Goal: Task Accomplishment & Management: Manage account settings

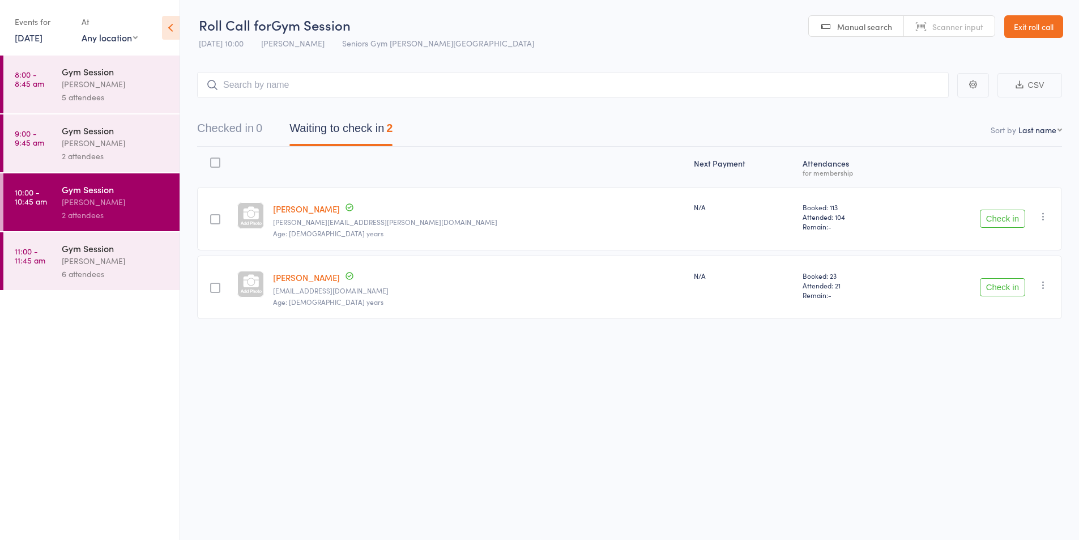
click at [1010, 220] on button "Check in" at bounding box center [1002, 219] width 45 height 18
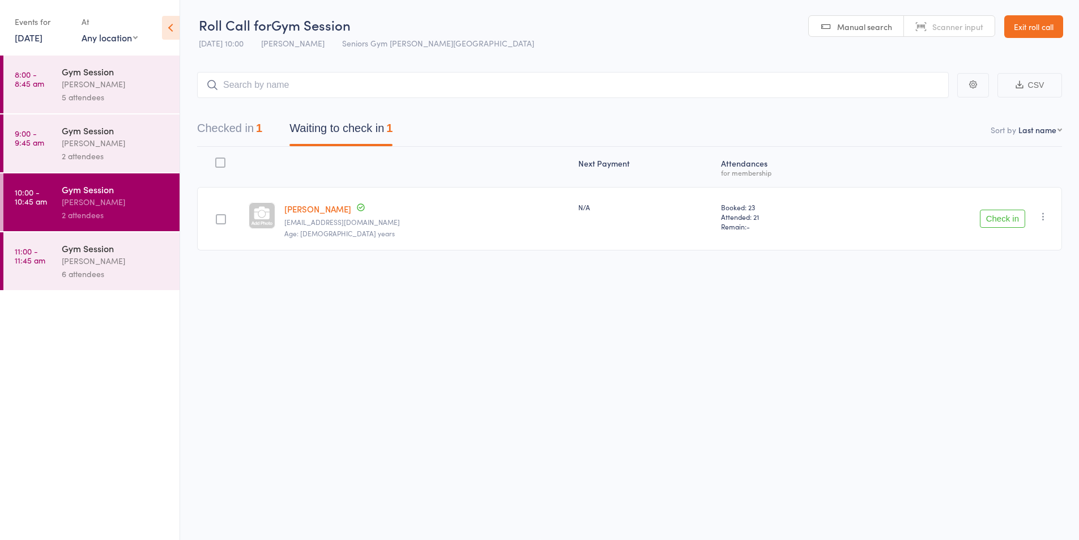
click at [103, 245] on div "Gym Session" at bounding box center [116, 248] width 108 height 12
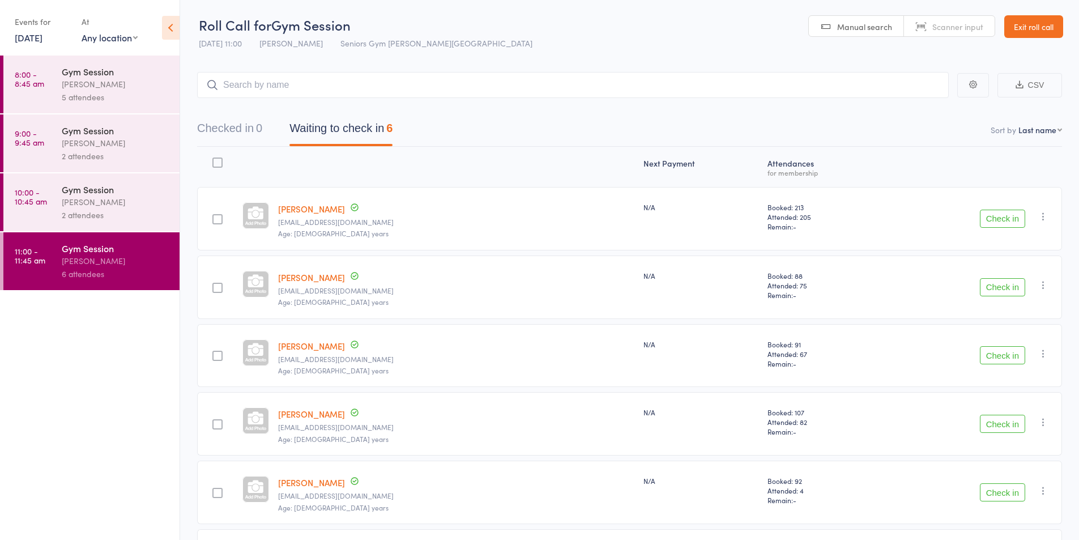
click at [99, 195] on div "[PERSON_NAME]" at bounding box center [116, 201] width 108 height 13
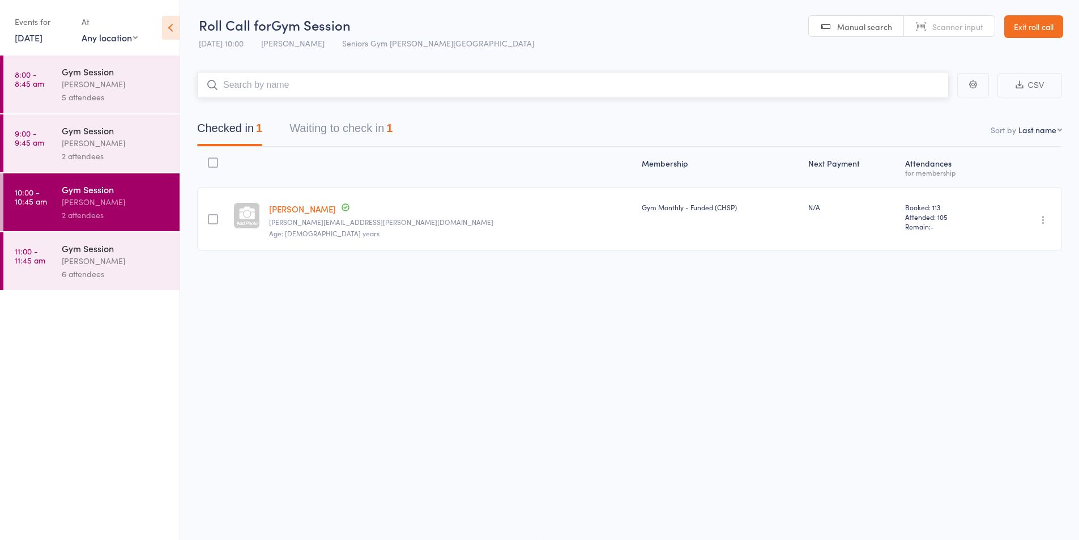
click at [335, 131] on button "Waiting to check in 1" at bounding box center [340, 131] width 103 height 30
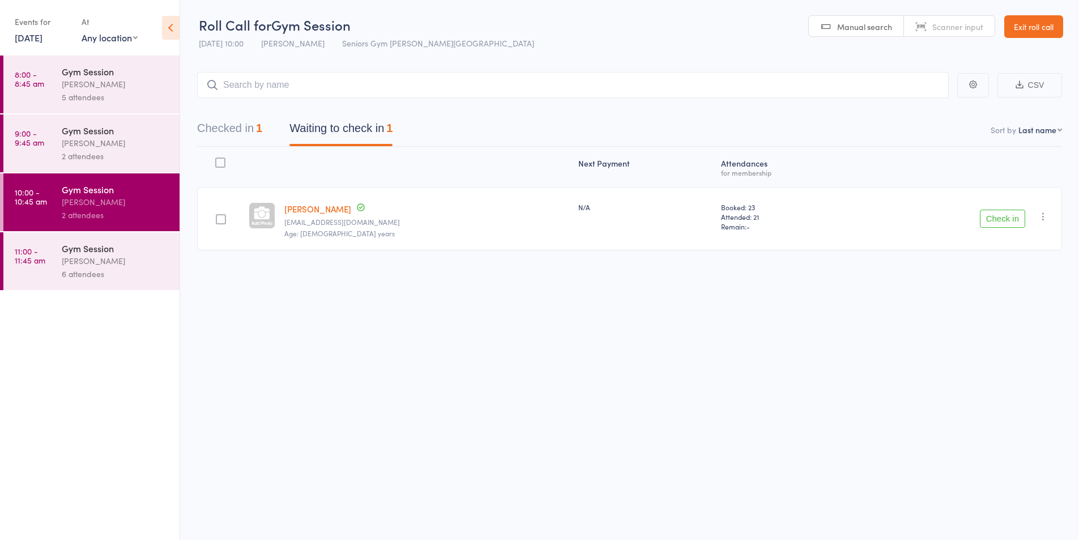
click at [42, 35] on link "[DATE]" at bounding box center [29, 37] width 28 height 12
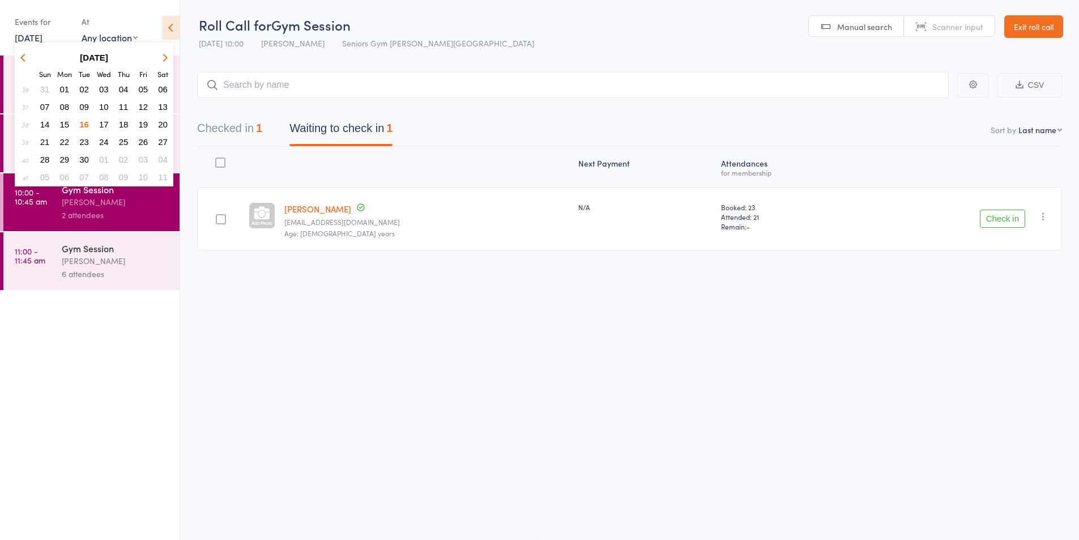
click at [105, 122] on span "17" at bounding box center [104, 124] width 10 height 10
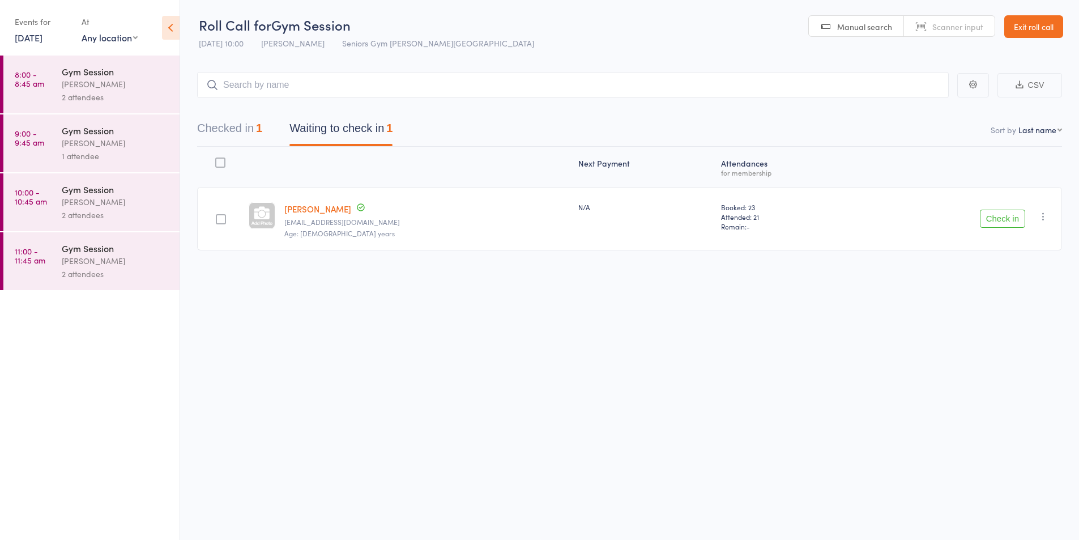
click at [105, 78] on div "[PERSON_NAME]" at bounding box center [116, 84] width 108 height 13
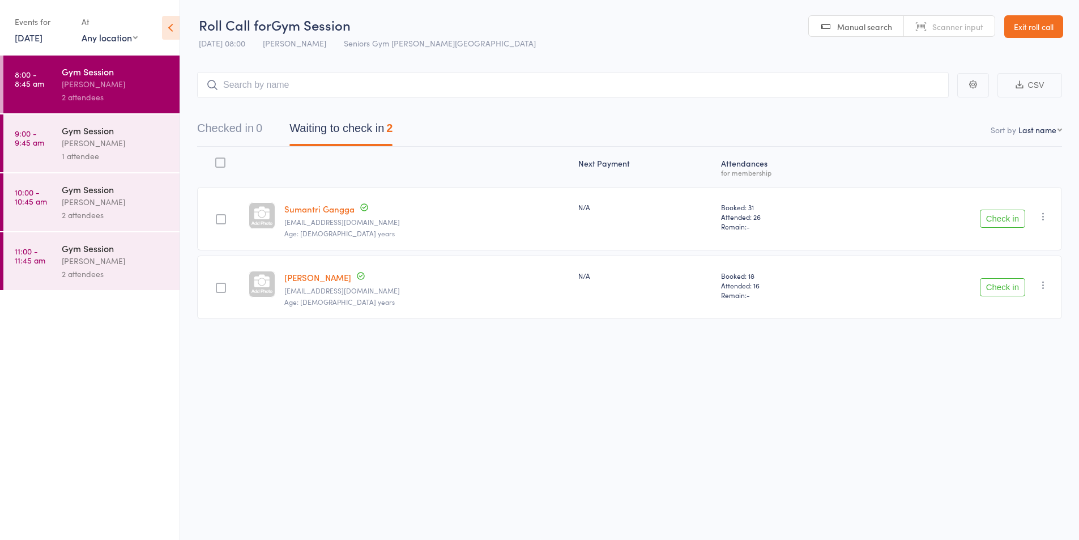
click at [140, 138] on div "[PERSON_NAME]" at bounding box center [116, 142] width 108 height 13
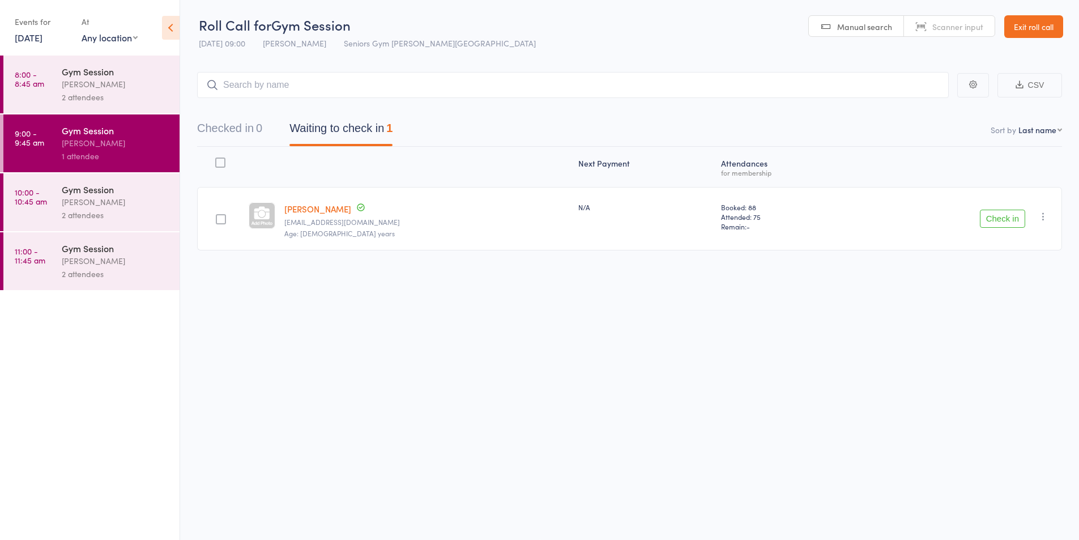
click at [131, 217] on div "2 attendees" at bounding box center [116, 214] width 108 height 13
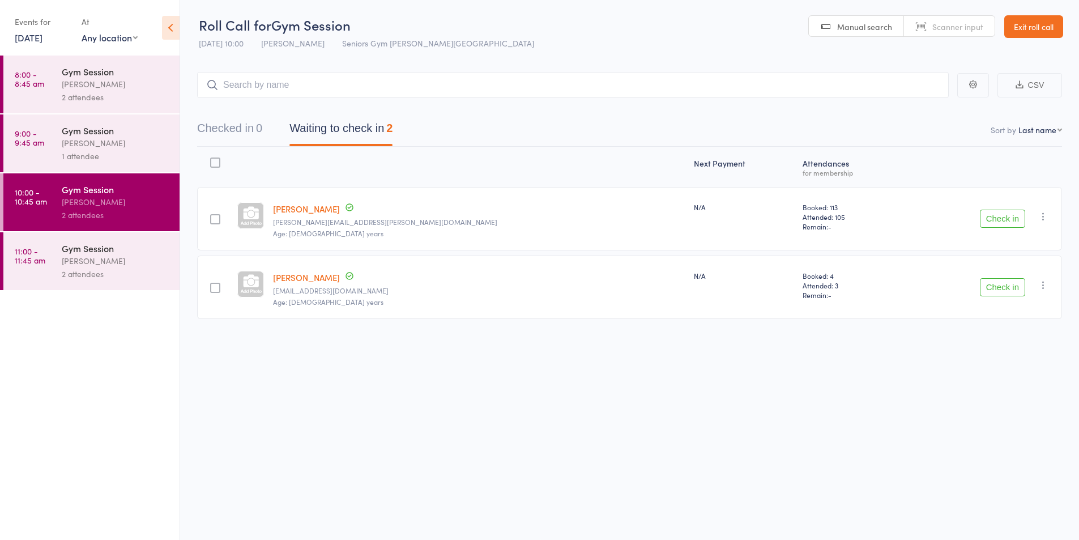
click at [126, 255] on div "[PERSON_NAME]" at bounding box center [116, 260] width 108 height 13
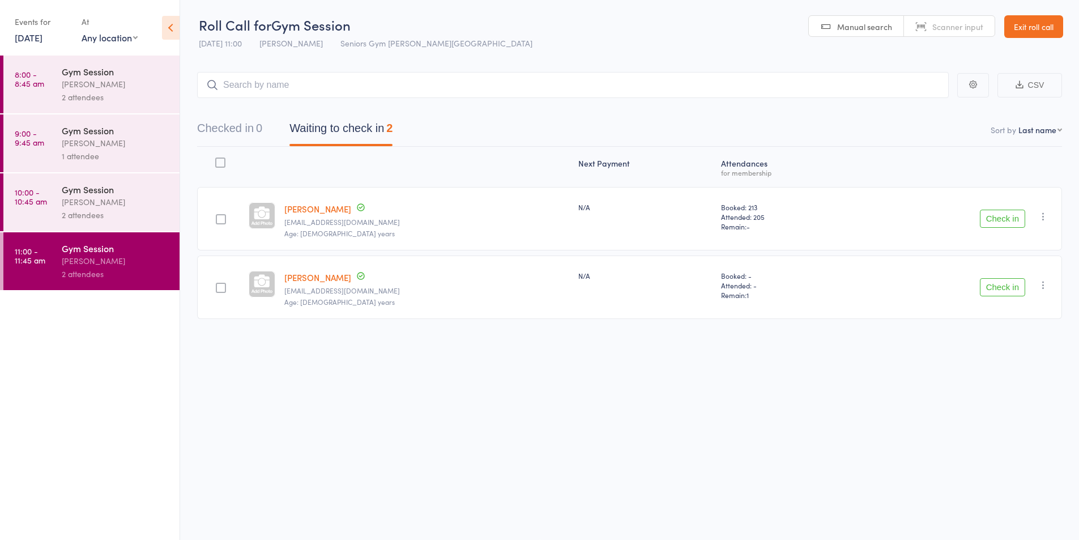
click at [35, 33] on link "[DATE]" at bounding box center [29, 37] width 28 height 12
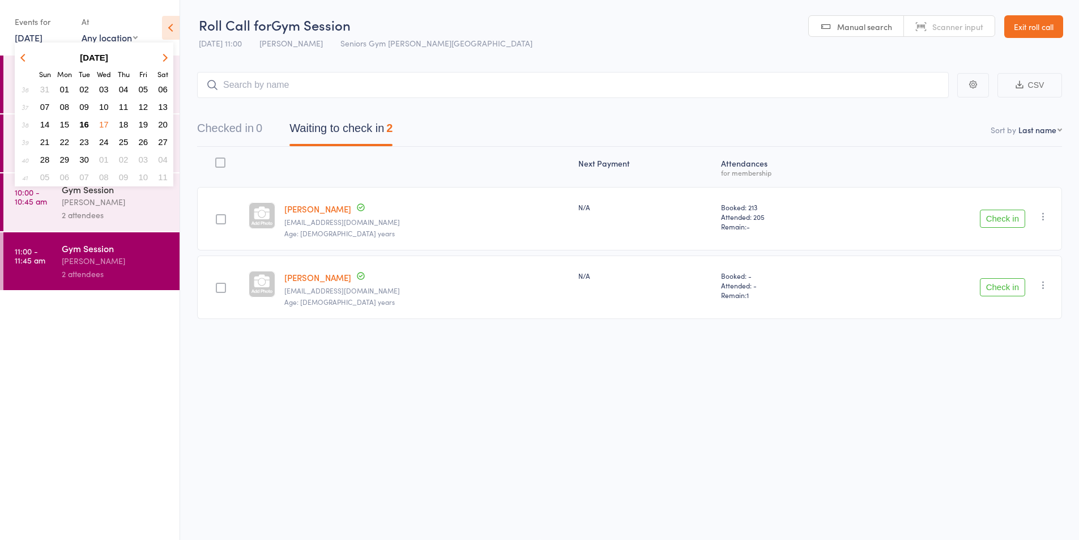
click at [82, 126] on span "16" at bounding box center [84, 124] width 10 height 10
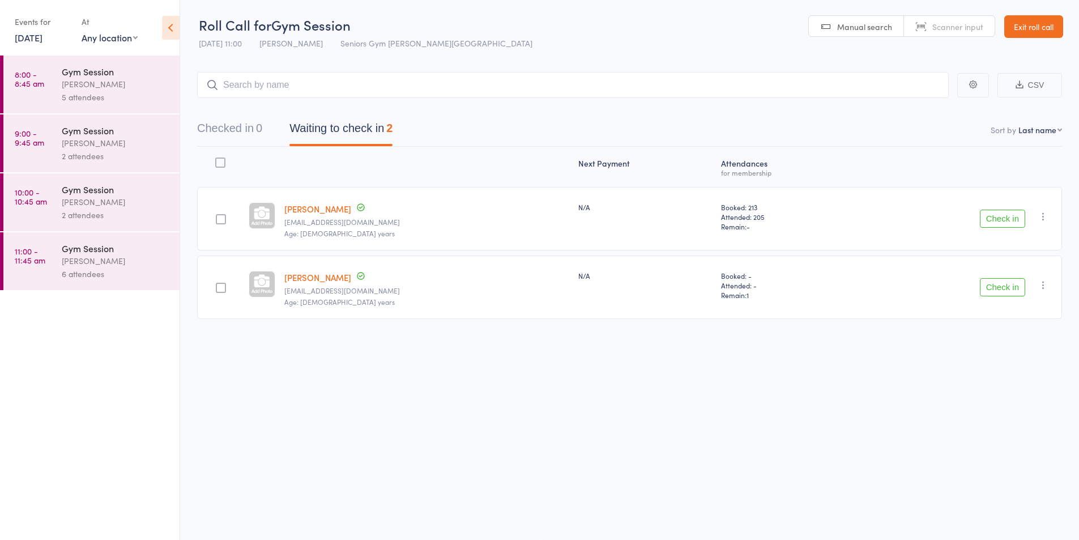
click at [138, 199] on div "[PERSON_NAME]" at bounding box center [116, 201] width 108 height 13
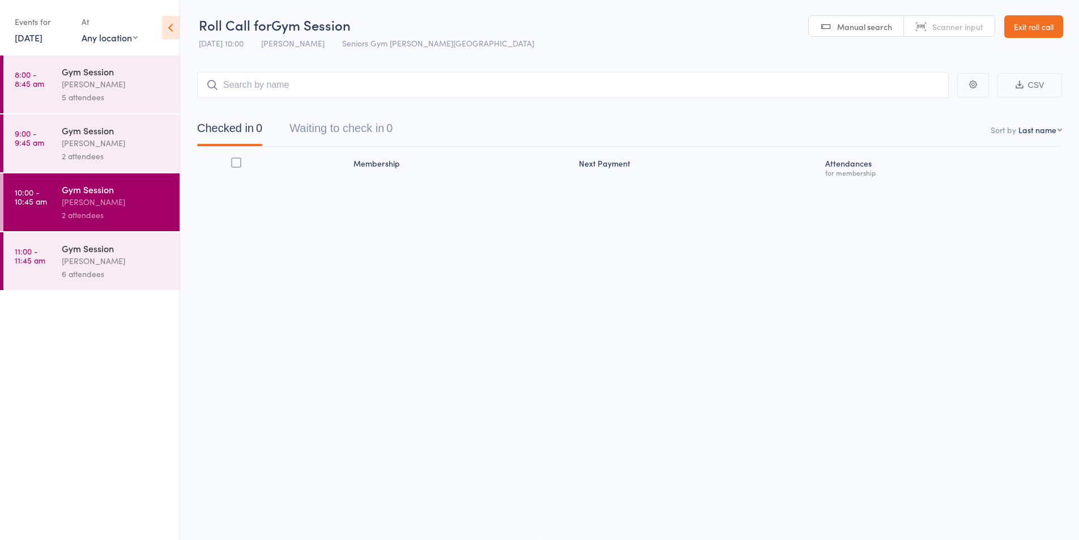
click at [130, 159] on div "2 attendees" at bounding box center [116, 155] width 108 height 13
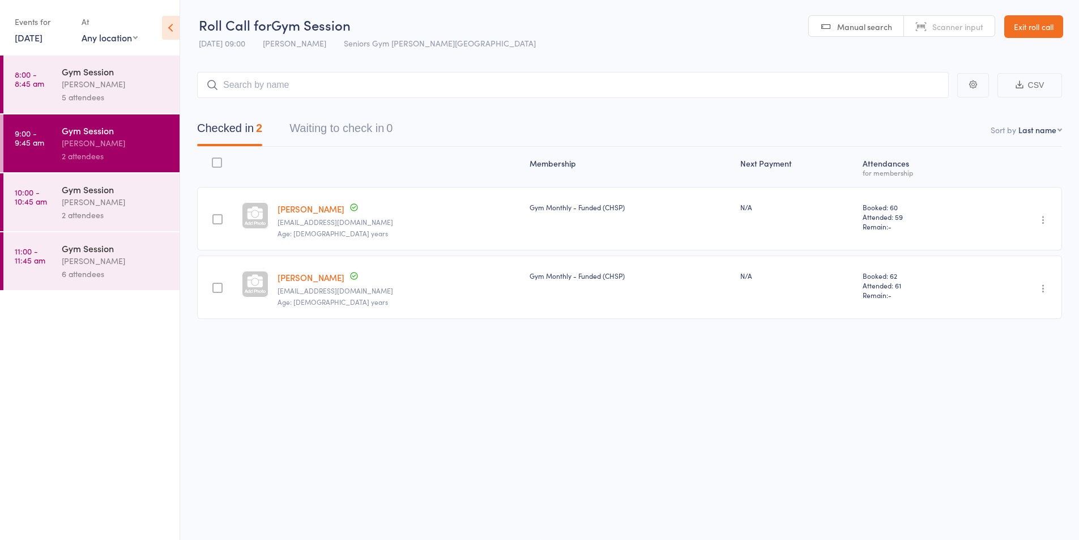
click at [122, 81] on div "[PERSON_NAME]" at bounding box center [116, 84] width 108 height 13
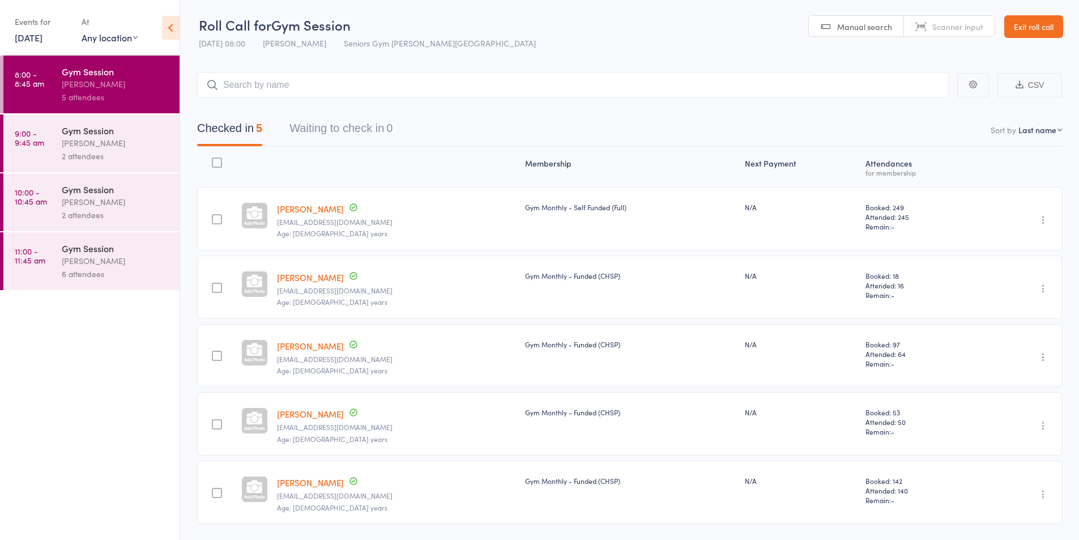
click at [109, 204] on div "[PERSON_NAME]" at bounding box center [116, 201] width 108 height 13
